Goal: Navigation & Orientation: Find specific page/section

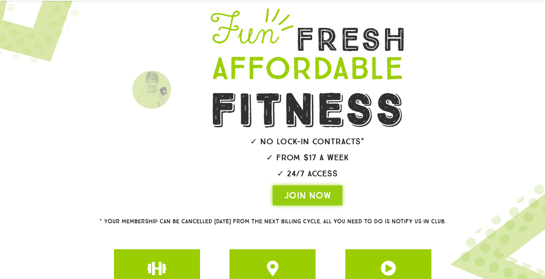
scroll to position [160, 0]
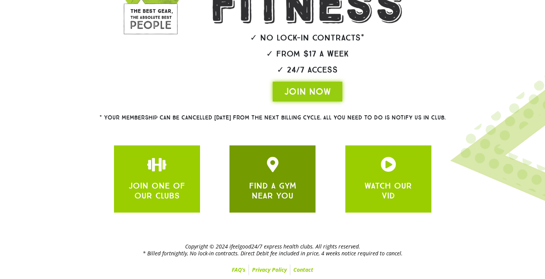
click at [280, 187] on link "FIND A GYM NEAR YOU" at bounding box center [272, 191] width 47 height 20
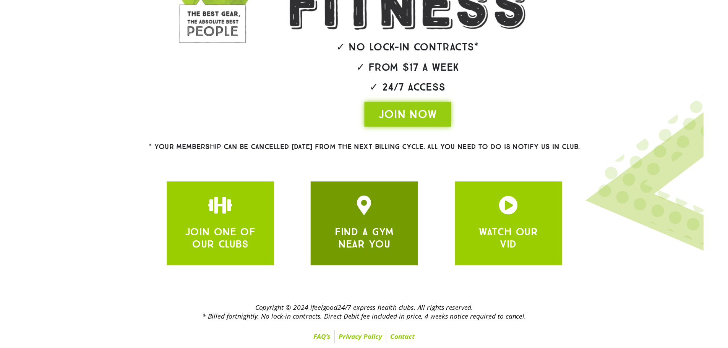
scroll to position [91, 0]
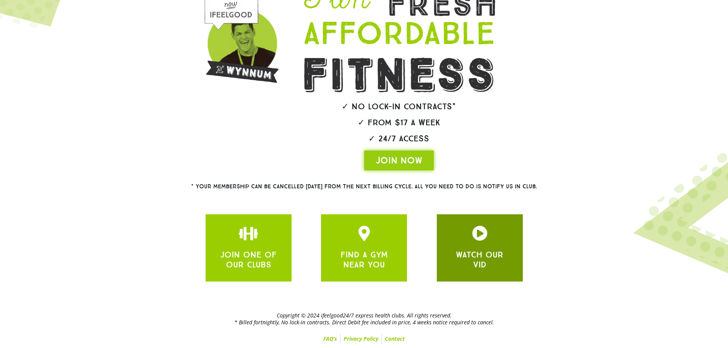
click at [476, 250] on link "WATCH OUR VID" at bounding box center [479, 260] width 47 height 20
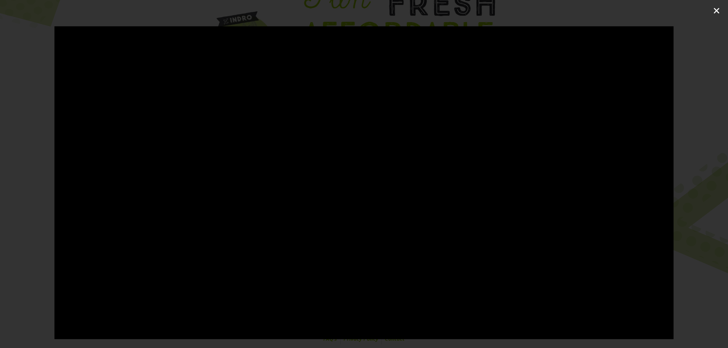
click at [544, 9] on icon "Close (Esc)" at bounding box center [717, 11] width 8 height 8
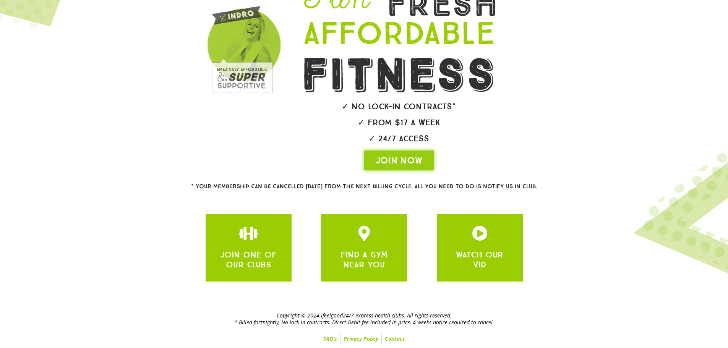
drag, startPoint x: 341, startPoint y: 160, endPoint x: 246, endPoint y: 138, distance: 98.2
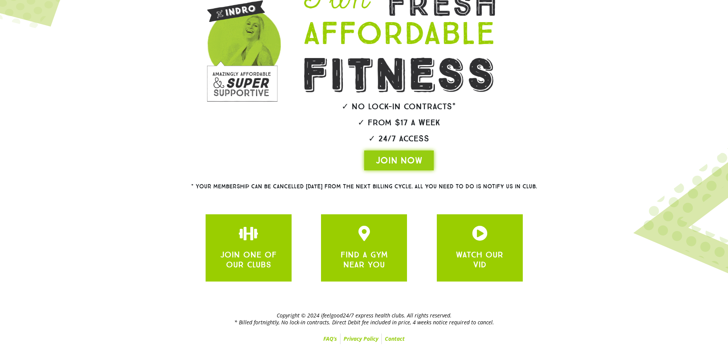
click at [334, 158] on div "JOIN NOW" at bounding box center [399, 161] width 236 height 20
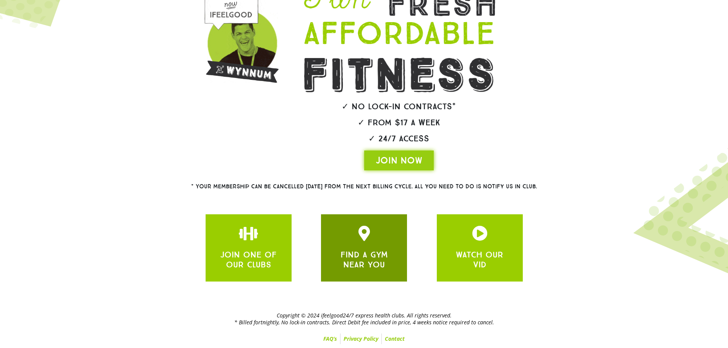
click at [359, 257] on link "FIND A GYM NEAR YOU" at bounding box center [364, 260] width 47 height 20
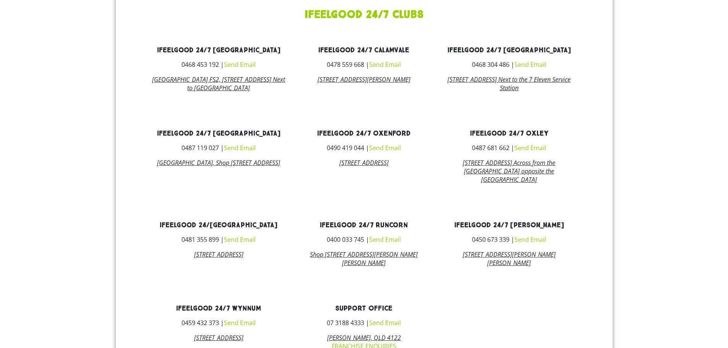
scroll to position [573, 0]
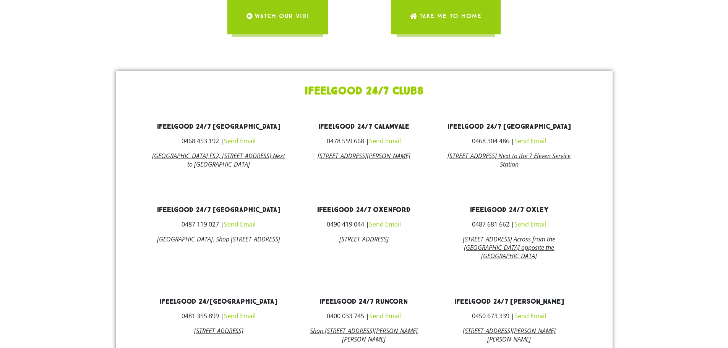
scroll to position [535, 0]
